Goal: Ask a question

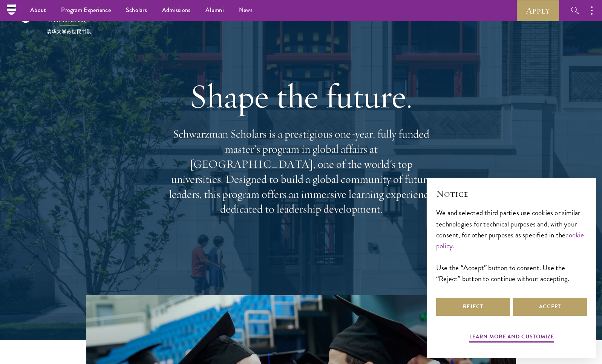
scroll to position [22, 0]
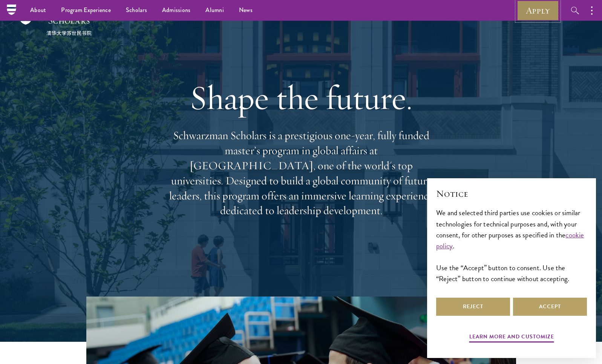
click at [459, 14] on link "Apply" at bounding box center [538, 10] width 42 height 21
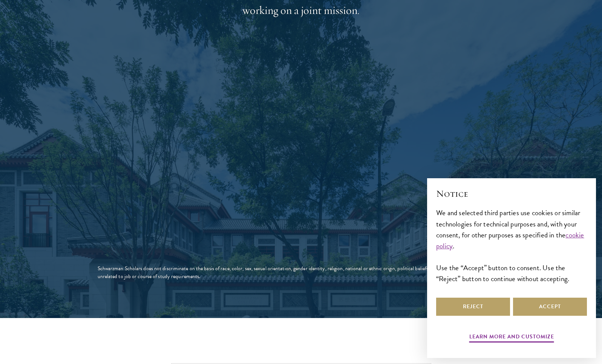
scroll to position [1274, 0]
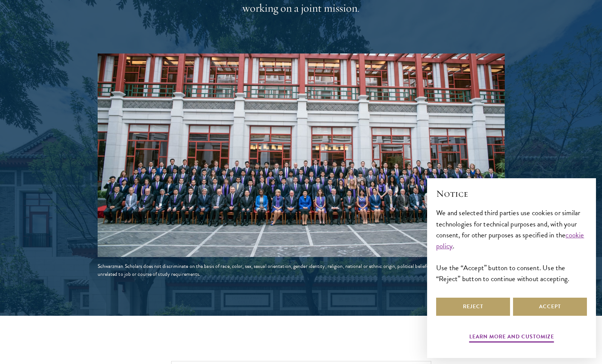
click at [528, 144] on div at bounding box center [301, 5] width 602 height 621
click at [550, 312] on button "Accept" at bounding box center [550, 307] width 74 height 18
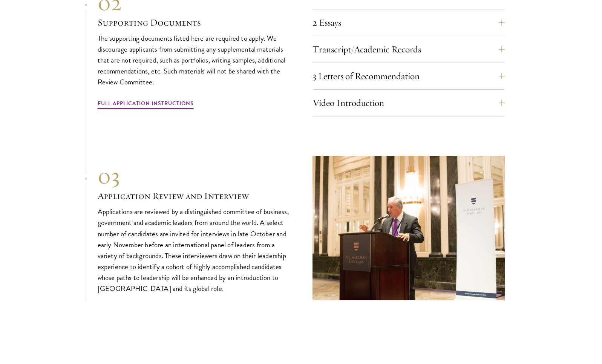
scroll to position [2649, 0]
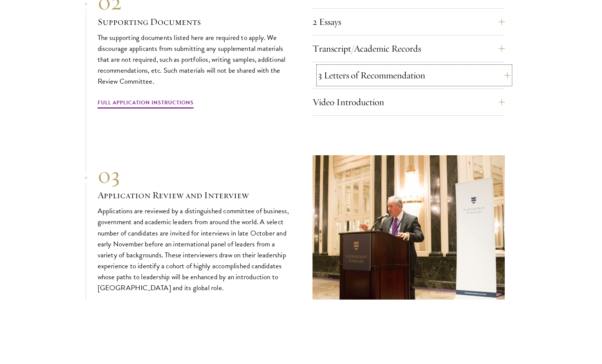
click at [390, 70] on button "3 Letters of Recommendation" at bounding box center [414, 75] width 192 height 18
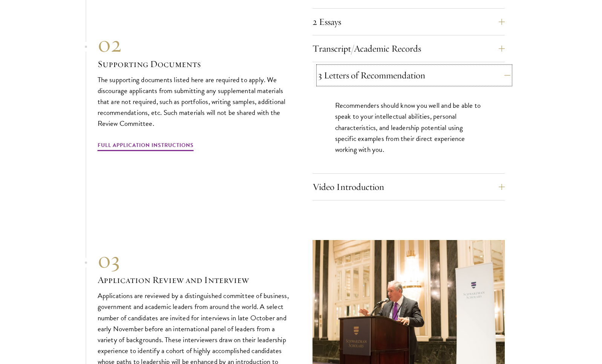
click at [390, 70] on button "3 Letters of Recommendation" at bounding box center [414, 75] width 192 height 18
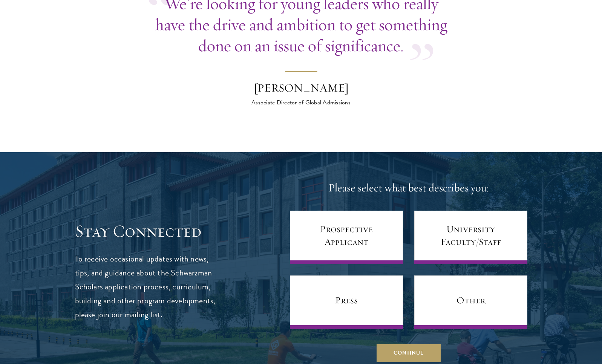
scroll to position [3119, 0]
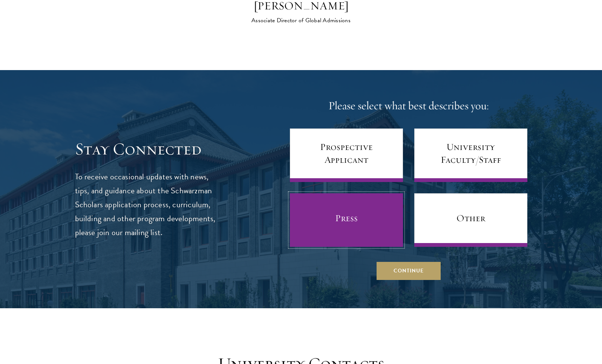
click at [350, 224] on link "Press" at bounding box center [346, 220] width 113 height 54
click at [343, 214] on link "Press" at bounding box center [346, 220] width 113 height 54
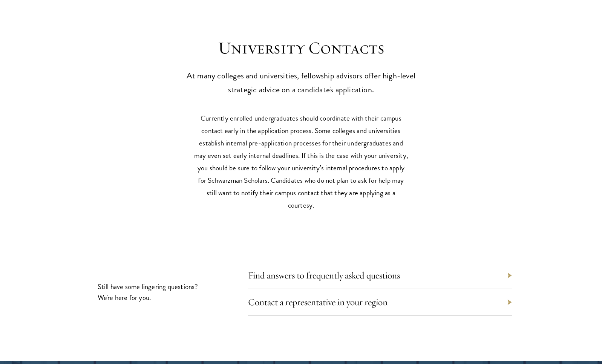
scroll to position [3488, 0]
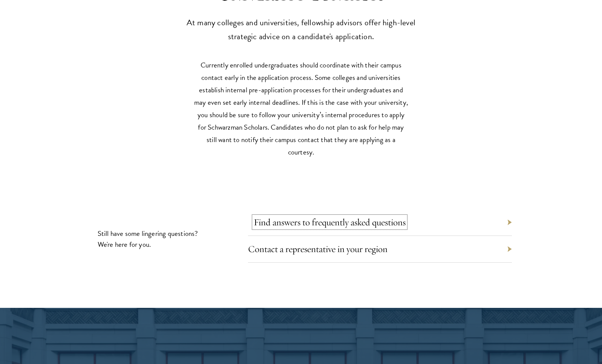
click at [343, 216] on link "Find answers to frequently asked questions" at bounding box center [330, 222] width 152 height 12
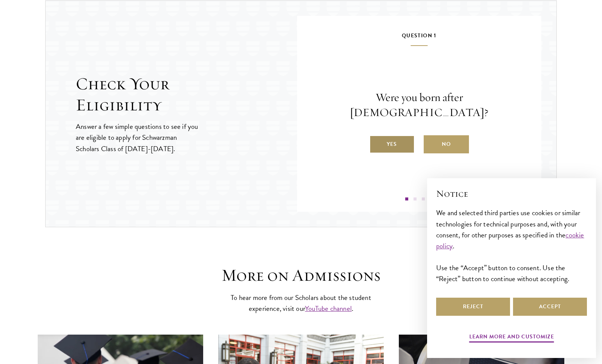
click at [404, 144] on label "Yes" at bounding box center [391, 144] width 45 height 18
click at [376, 143] on input "Yes" at bounding box center [372, 139] width 7 height 7
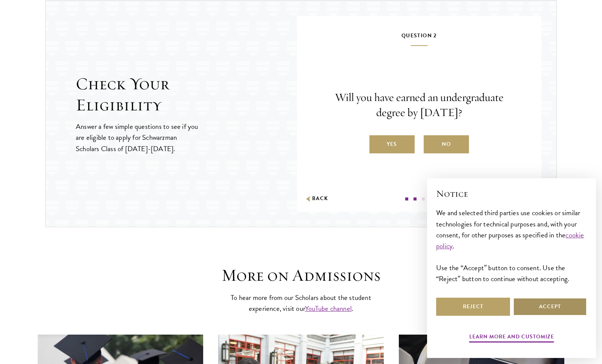
click at [537, 304] on button "Accept" at bounding box center [550, 307] width 74 height 18
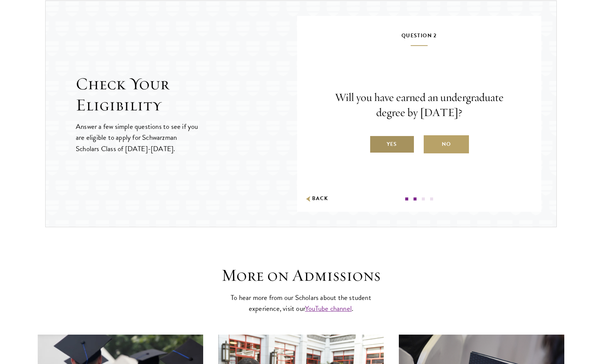
click at [408, 151] on label "Yes" at bounding box center [391, 144] width 45 height 18
click at [376, 143] on input "Yes" at bounding box center [372, 139] width 7 height 7
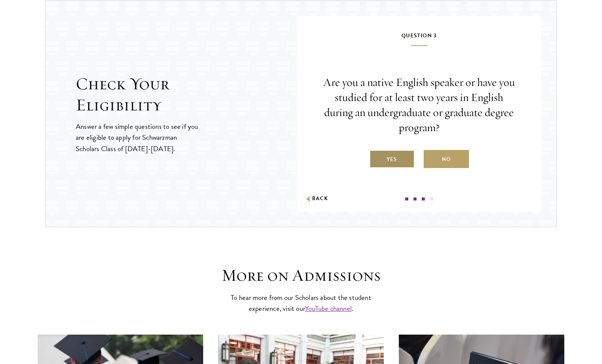
click at [402, 156] on label "Yes" at bounding box center [391, 159] width 45 height 18
click at [376, 156] on input "Yes" at bounding box center [372, 154] width 7 height 7
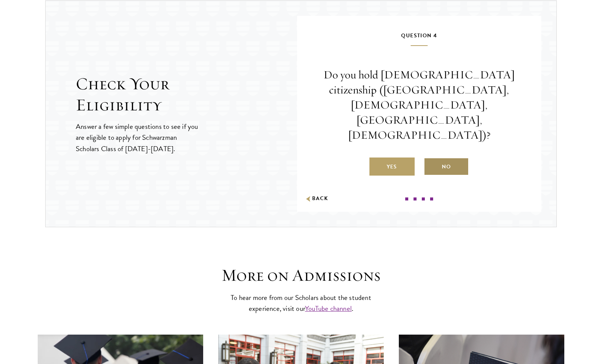
click at [444, 158] on label "No" at bounding box center [446, 167] width 45 height 18
click at [430, 159] on input "No" at bounding box center [427, 162] width 7 height 7
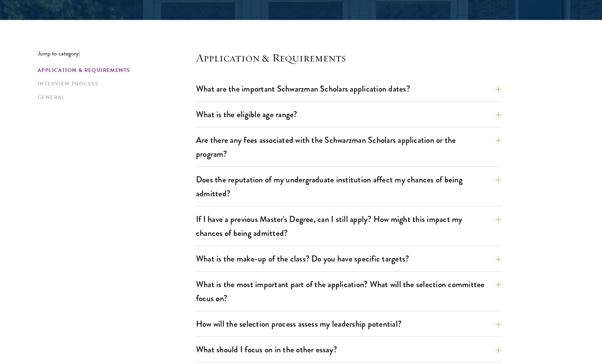
scroll to position [232, 0]
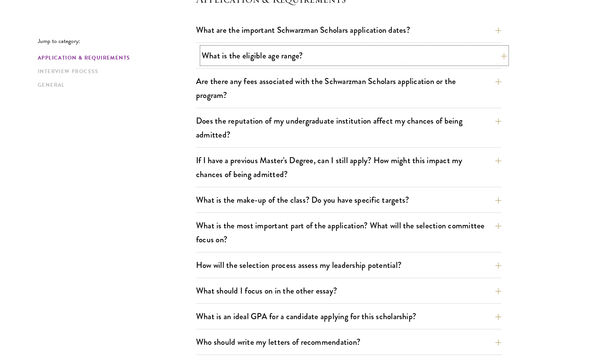
click at [284, 57] on button "What is the eligible age range?" at bounding box center [354, 55] width 305 height 17
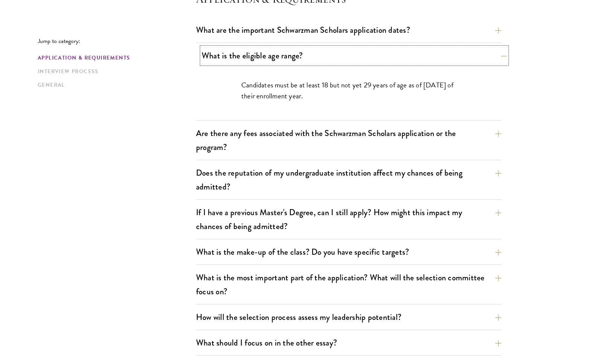
click at [284, 57] on button "What is the eligible age range?" at bounding box center [354, 55] width 305 height 17
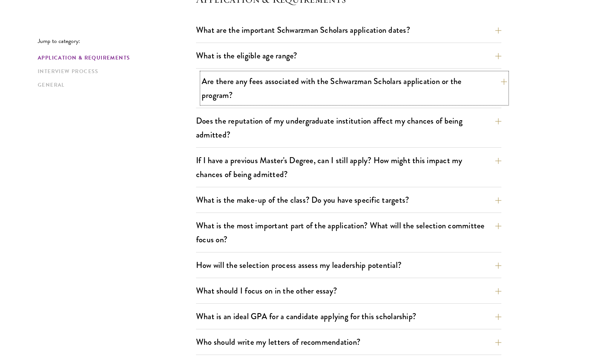
click at [291, 94] on button "Are there any fees associated with the Schwarzman Scholars application or the p…" at bounding box center [354, 88] width 305 height 31
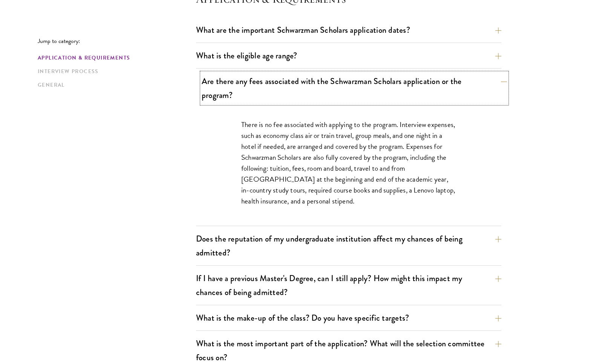
click at [292, 88] on button "Are there any fees associated with the Schwarzman Scholars application or the p…" at bounding box center [354, 88] width 305 height 31
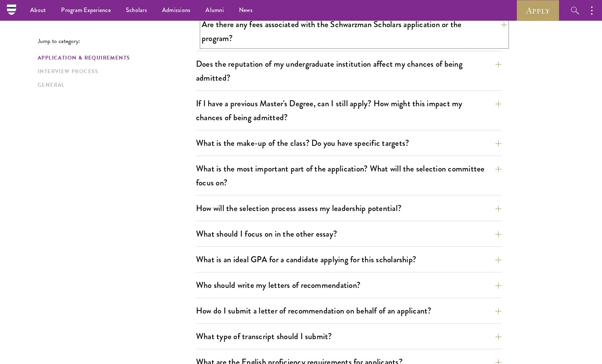
scroll to position [288, 0]
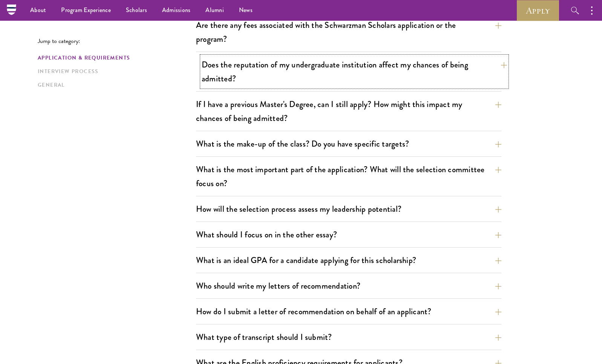
click at [291, 83] on button "Does the reputation of my undergraduate institution affect my chances of being …" at bounding box center [354, 71] width 305 height 31
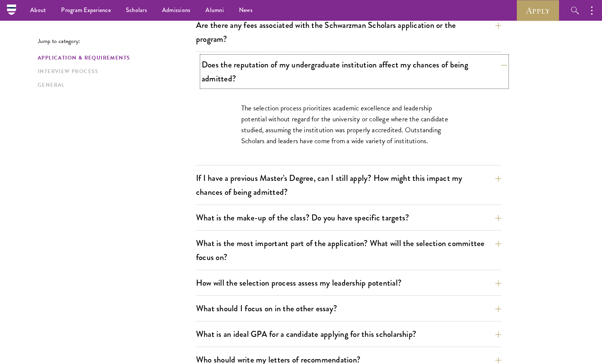
click at [291, 83] on button "Does the reputation of my undergraduate institution affect my chances of being …" at bounding box center [354, 71] width 305 height 31
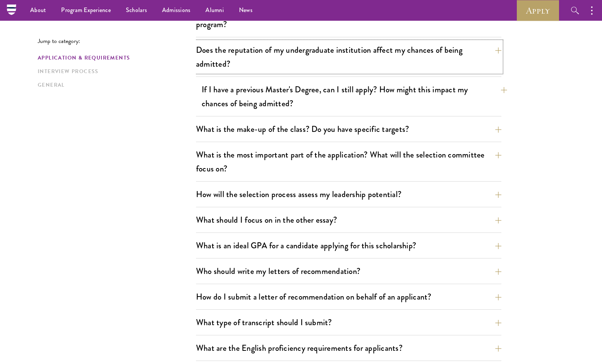
scroll to position [307, 0]
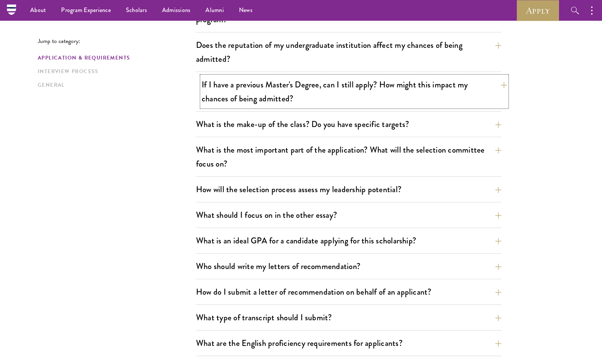
click at [284, 99] on button "If I have a previous Master's Degree, can I still apply? How might this impact …" at bounding box center [354, 91] width 305 height 31
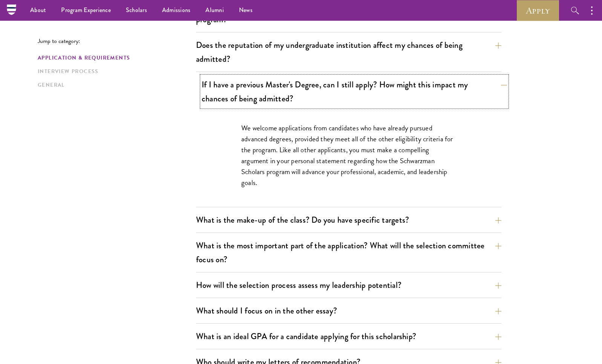
click at [284, 99] on button "If I have a previous Master's Degree, can I still apply? How might this impact …" at bounding box center [354, 91] width 305 height 31
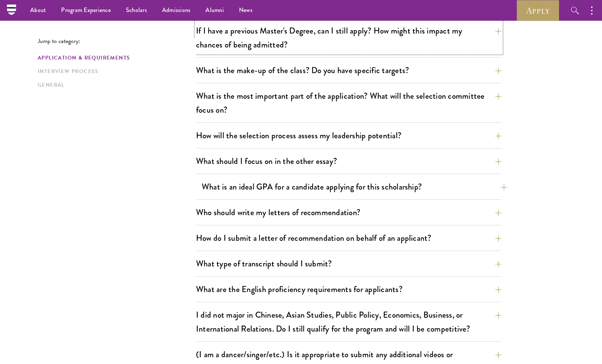
scroll to position [361, 0]
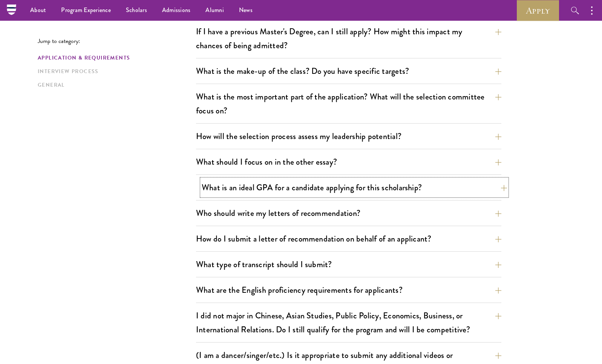
click at [308, 185] on button "What is an ideal GPA for a candidate applying for this scholarship?" at bounding box center [354, 187] width 305 height 17
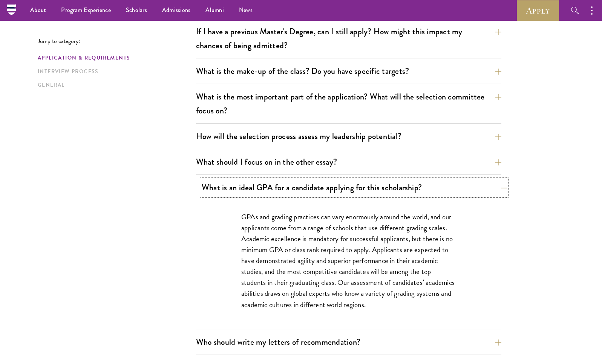
click at [308, 185] on button "What is an ideal GPA for a candidate applying for this scholarship?" at bounding box center [354, 187] width 305 height 17
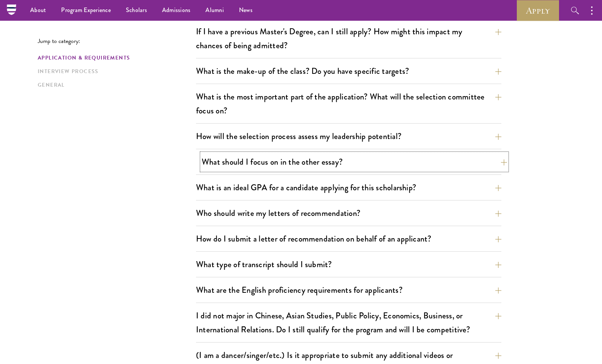
click at [293, 164] on button "What should I focus on in the other essay?" at bounding box center [354, 161] width 305 height 17
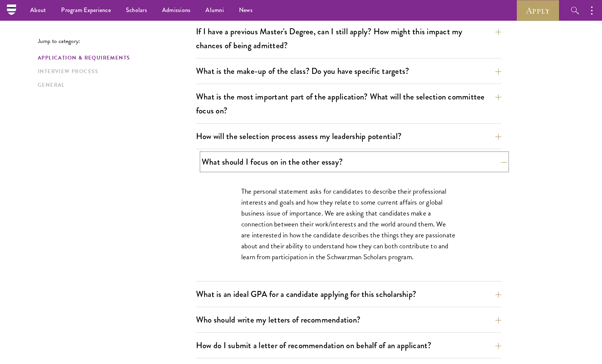
click at [293, 164] on button "What should I focus on in the other essay?" at bounding box center [354, 161] width 305 height 17
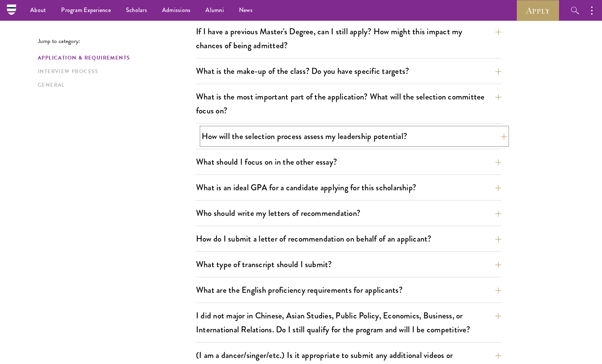
click at [281, 142] on button "How will the selection process assess my leadership potential?" at bounding box center [354, 136] width 305 height 17
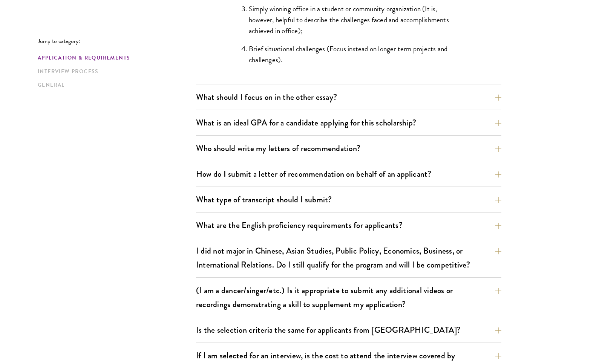
scroll to position [926, 0]
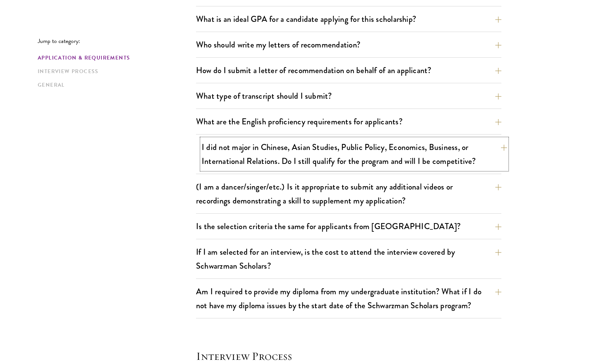
click at [285, 151] on button "I did not major in Chinese, Asian Studies, Public Policy, Economics, Business, …" at bounding box center [354, 154] width 305 height 31
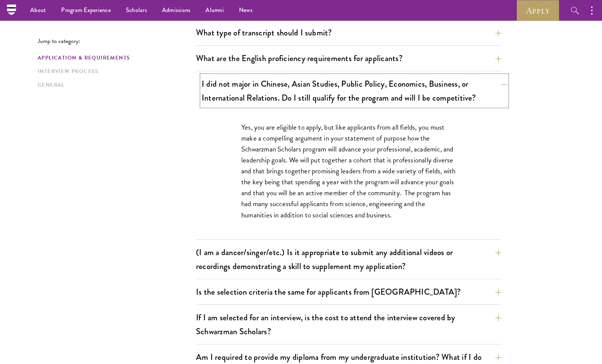
scroll to position [529, 0]
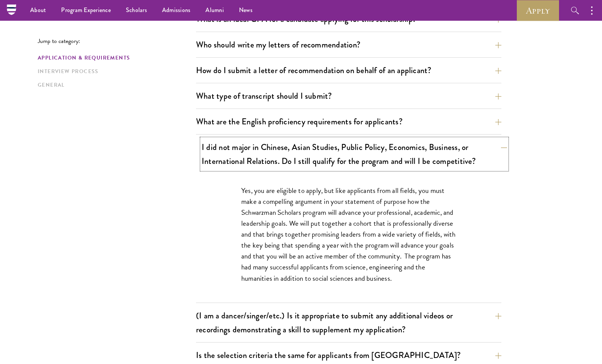
click at [285, 151] on button "I did not major in Chinese, Asian Studies, Public Policy, Economics, Business, …" at bounding box center [354, 154] width 305 height 31
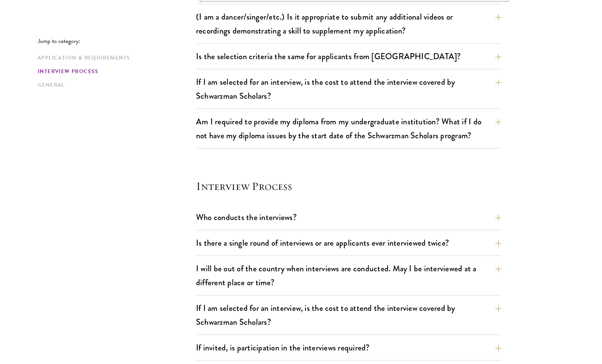
scroll to position [833, 0]
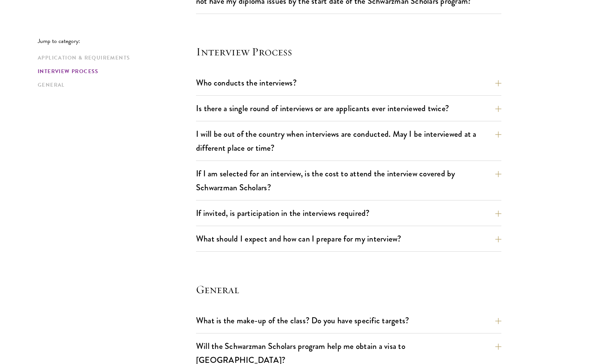
click at [297, 91] on div "Who conducts the interviews? Interview panelists are distinguished senior figur…" at bounding box center [348, 84] width 305 height 21
click at [294, 86] on button "Who conducts the interviews?" at bounding box center [354, 82] width 305 height 17
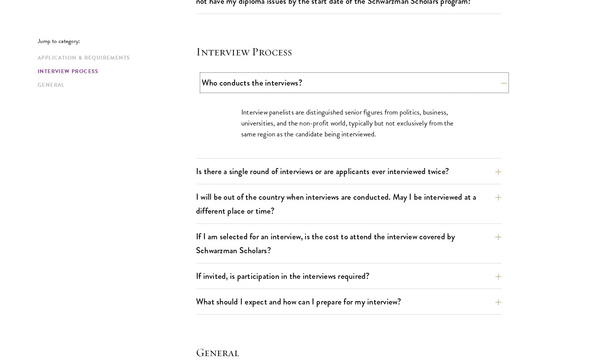
click at [294, 86] on button "Who conducts the interviews?" at bounding box center [354, 82] width 305 height 17
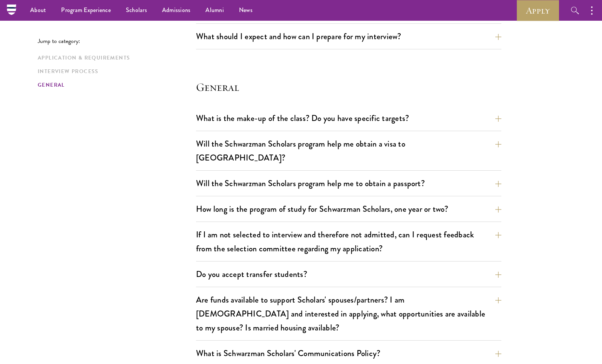
scroll to position [1035, 0]
click at [454, 119] on button "What is the make-up of the class? Do you have specific targets?" at bounding box center [354, 118] width 305 height 17
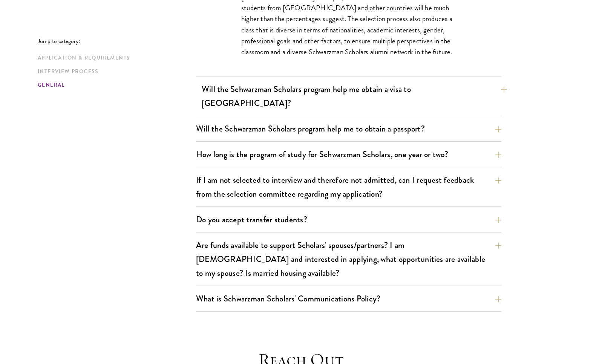
scroll to position [1258, 0]
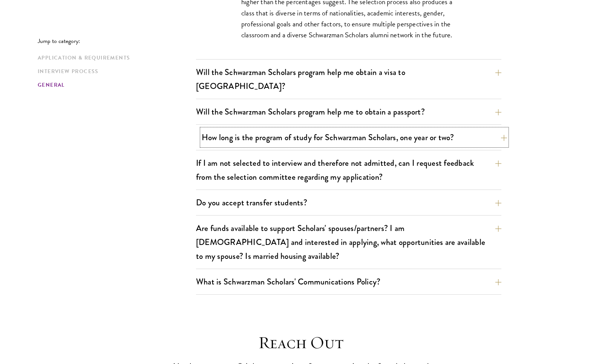
click at [426, 129] on button "How long is the program of study for Schwarzman Scholars, one year or two?" at bounding box center [354, 137] width 305 height 17
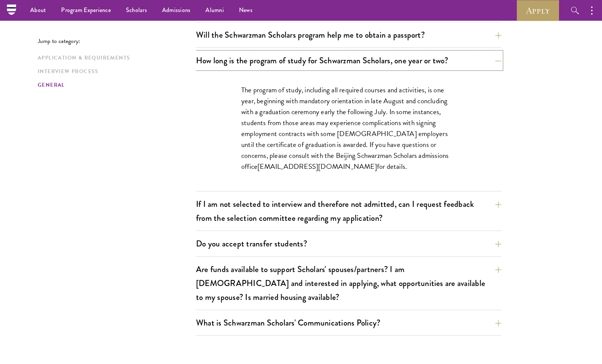
scroll to position [1182, 0]
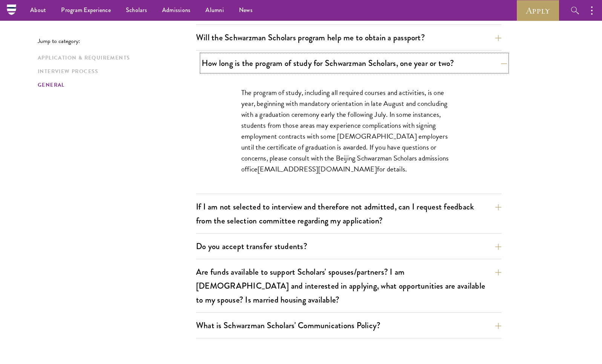
click at [388, 55] on button "How long is the program of study for Schwarzman Scholars, one year or two?" at bounding box center [354, 63] width 305 height 17
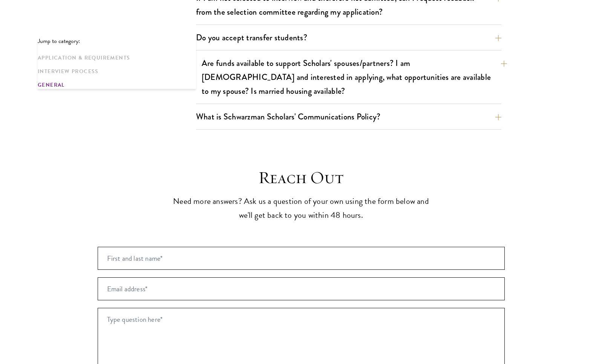
scroll to position [1438, 0]
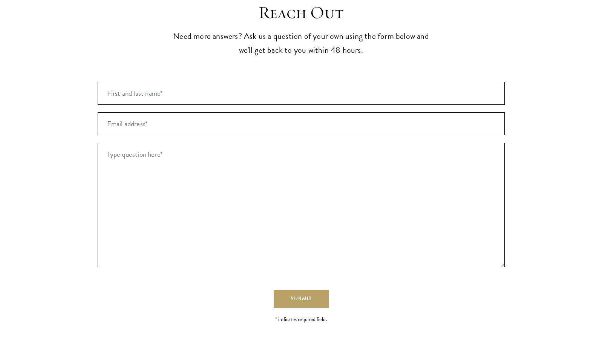
click at [180, 105] on li "Email address* *" at bounding box center [301, 120] width 407 height 31
click at [169, 82] on input "First and last name* *" at bounding box center [301, 93] width 407 height 23
type input "Min Ju Kim"
click at [168, 112] on input "Email address* *" at bounding box center [301, 123] width 407 height 23
type input "[EMAIL_ADDRESS][DOMAIN_NAME]"
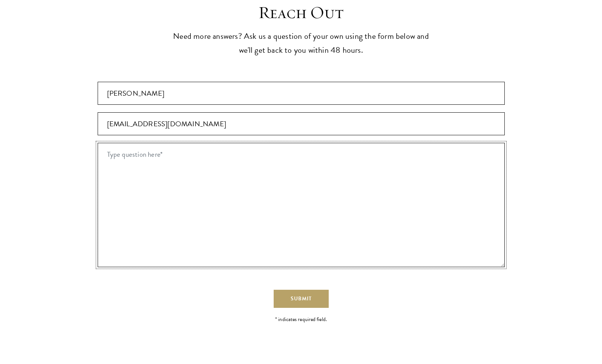
click at [170, 143] on textarea "Type question here* *" at bounding box center [301, 205] width 407 height 124
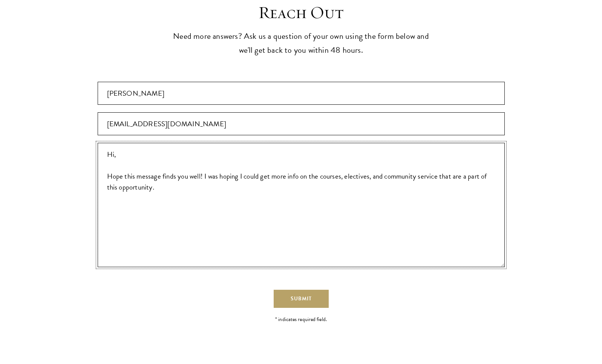
drag, startPoint x: 167, startPoint y: 166, endPoint x: 105, endPoint y: 124, distance: 75.4
click at [105, 143] on textarea "Hi, Hope this message finds you well! I was hoping I could get more info on the…" at bounding box center [301, 205] width 407 height 124
click at [185, 162] on textarea "Hi, Hope this message finds you well! I was hoping I could get more info on the…" at bounding box center [301, 205] width 407 height 124
drag, startPoint x: 382, startPoint y: 163, endPoint x: 84, endPoint y: 117, distance: 300.9
click at [84, 117] on section "Reach Out Need more answers? Ask us a question of your own using the form below…" at bounding box center [301, 206] width 602 height 408
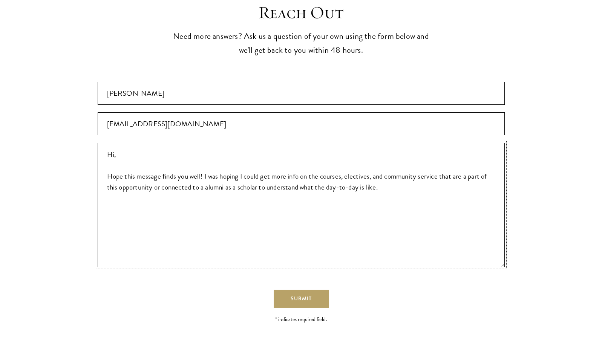
paste textarea "I hope this message finds you well! I was hoping to learn more about the course…"
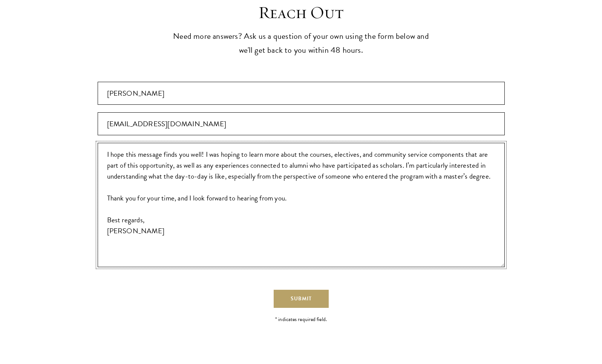
drag, startPoint x: 141, startPoint y: 193, endPoint x: 121, endPoint y: 193, distance: 20.0
click at [121, 193] on textarea "I hope this message finds you well! I was hoping to learn more about the course…" at bounding box center [301, 205] width 407 height 124
click at [140, 203] on textarea "I hope this message finds you well! I was hoping to learn more about the course…" at bounding box center [301, 205] width 407 height 124
click at [158, 259] on form "First and last name* * Min Ju Kim Email address* * emilykim116@gmail.com Type q…" at bounding box center [301, 195] width 407 height 226
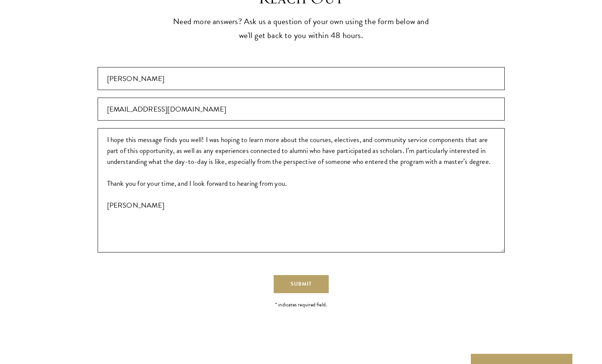
scroll to position [1453, 0]
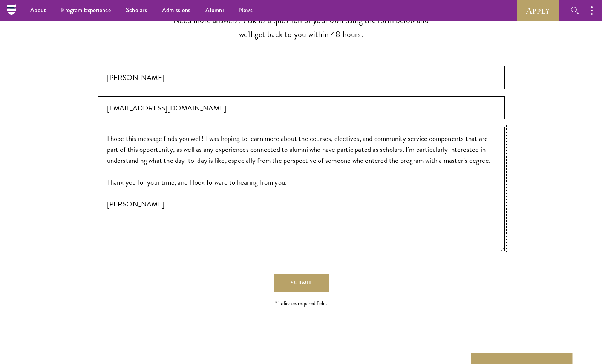
click at [432, 127] on textarea "I hope this message finds you well! I was hoping to learn more about the course…" at bounding box center [301, 189] width 407 height 124
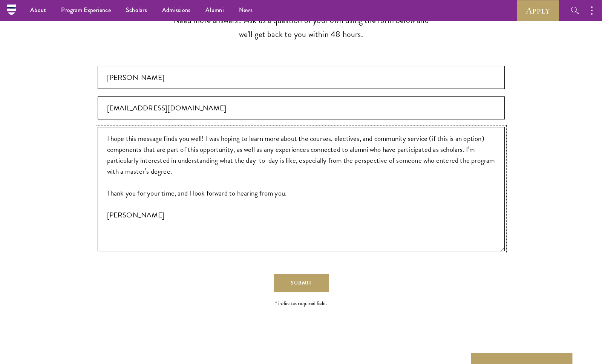
click at [447, 141] on textarea "I hope this message finds you well! I was hoping to learn more about the course…" at bounding box center [301, 189] width 407 height 124
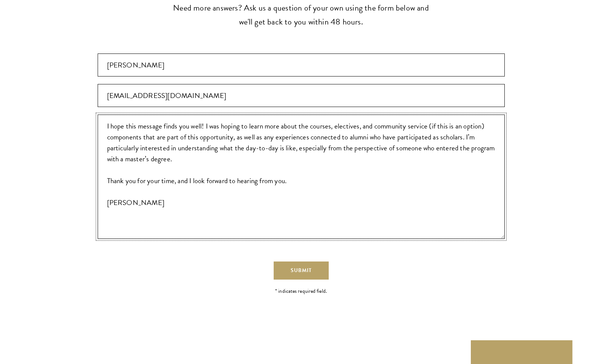
scroll to position [1468, 0]
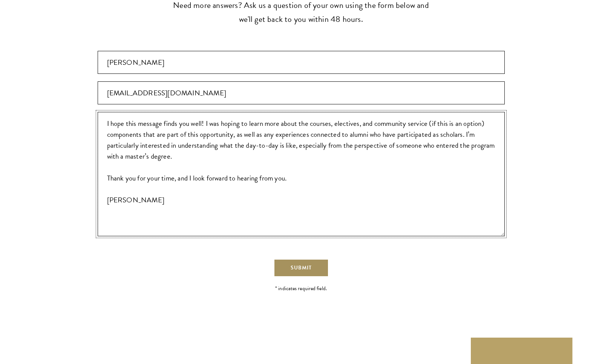
type textarea "I hope this message finds you well! I was hoping to learn more about the course…"
click at [307, 264] on span "Submit" at bounding box center [301, 268] width 21 height 8
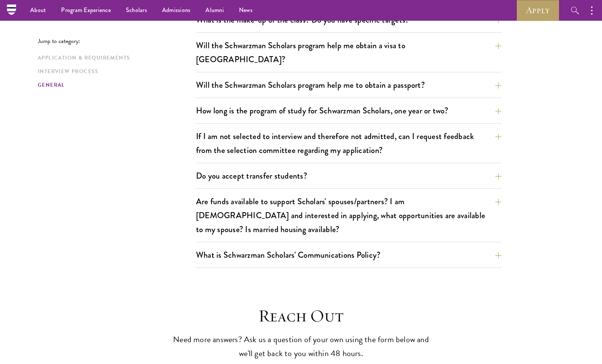
scroll to position [1053, 0]
